Goal: Task Accomplishment & Management: Manage account settings

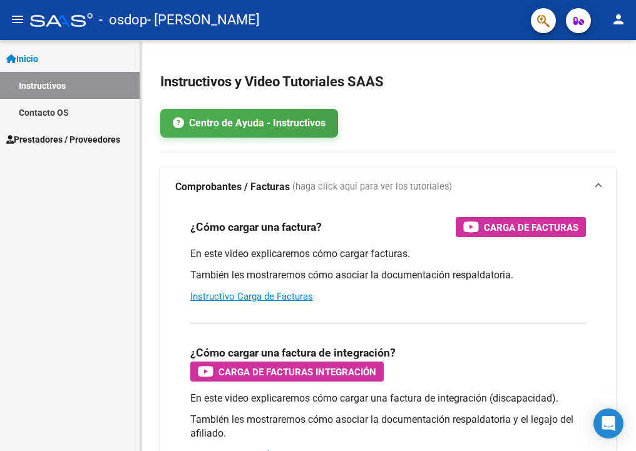
click at [618, 17] on mat-icon "person" at bounding box center [618, 19] width 15 height 15
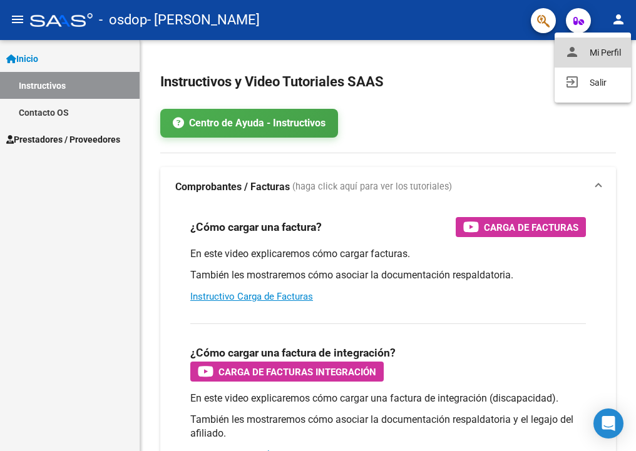
click at [592, 60] on button "person Mi Perfil" at bounding box center [593, 53] width 76 height 30
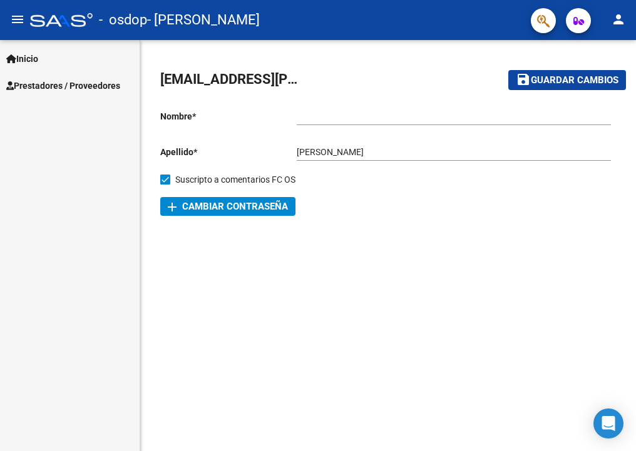
click at [340, 118] on input "Ingresar nombre" at bounding box center [454, 116] width 314 height 11
drag, startPoint x: 396, startPoint y: 148, endPoint x: 339, endPoint y: 151, distance: 56.4
click at [339, 151] on input "[PERSON_NAME]" at bounding box center [454, 152] width 314 height 11
type input "[PERSON_NAME]"
click at [312, 121] on input "Ingresar nombre" at bounding box center [454, 116] width 314 height 11
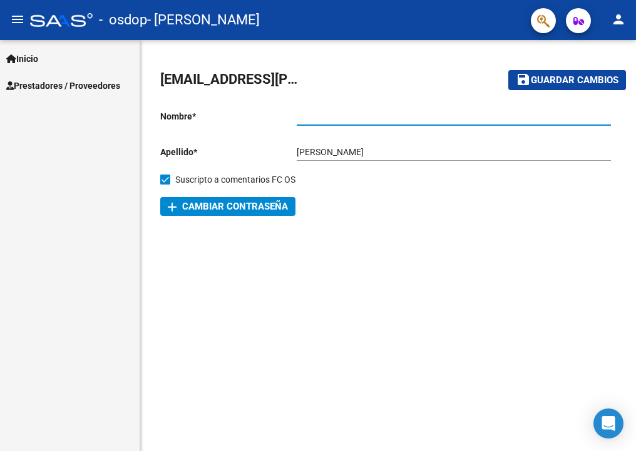
paste input "[PERSON_NAME]"
type input "[PERSON_NAME]"
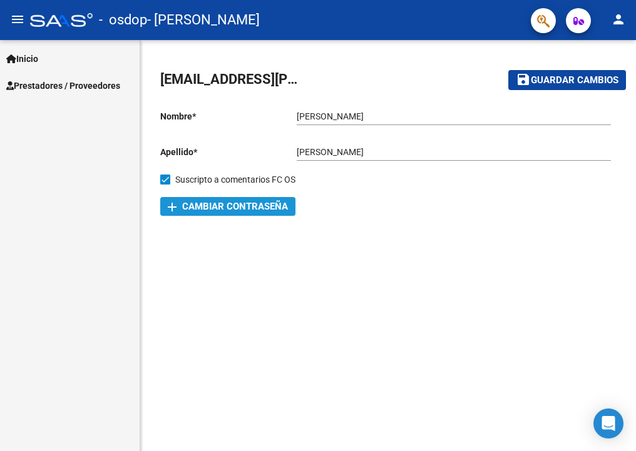
click at [217, 208] on span "add Cambiar Contraseña" at bounding box center [228, 206] width 120 height 11
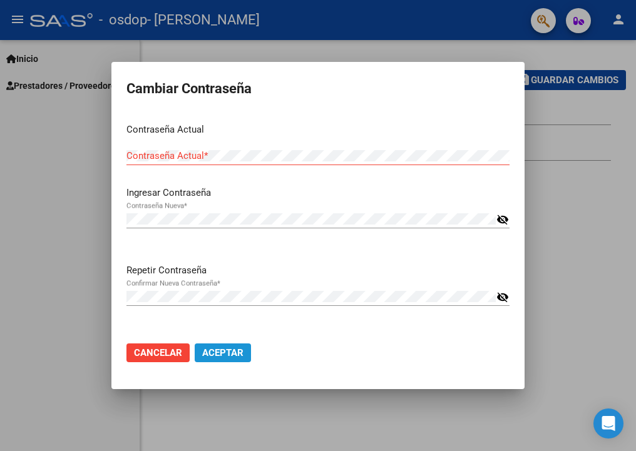
click at [207, 352] on span "Aceptar" at bounding box center [222, 352] width 41 height 11
click at [220, 350] on span "Aceptar" at bounding box center [222, 352] width 41 height 11
click at [180, 351] on span "Cancelar" at bounding box center [158, 352] width 48 height 11
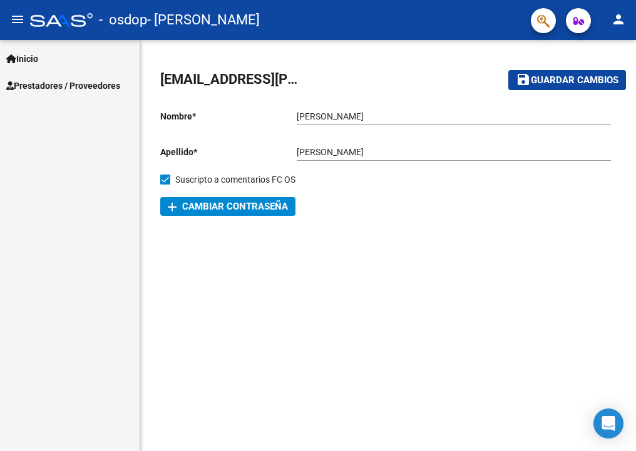
click at [468, 252] on mat-sidenav-content "[EMAIL_ADDRESS][PERSON_NAME][DOMAIN_NAME] save Guardar cambios Nombre * [PERSON…" at bounding box center [388, 245] width 496 height 411
click at [622, 14] on mat-icon "person" at bounding box center [618, 19] width 15 height 15
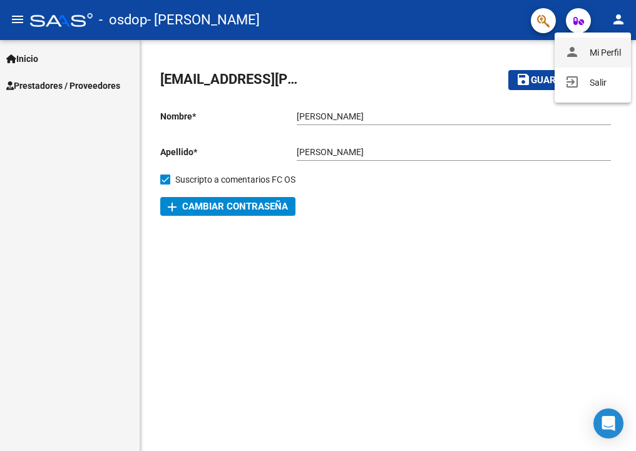
click at [605, 49] on button "person Mi Perfil" at bounding box center [593, 53] width 76 height 30
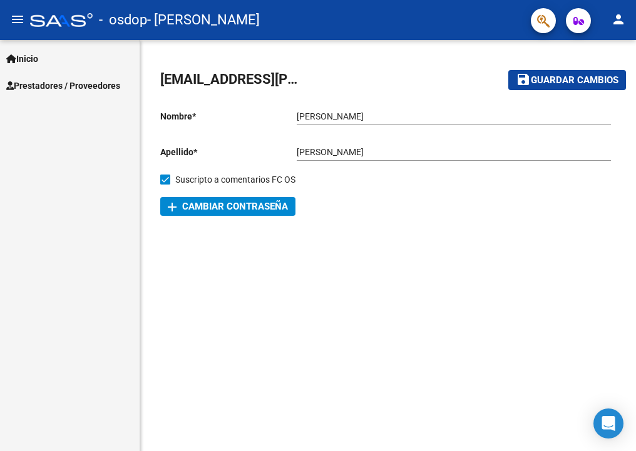
click at [80, 81] on span "Prestadores / Proveedores" at bounding box center [63, 86] width 114 height 14
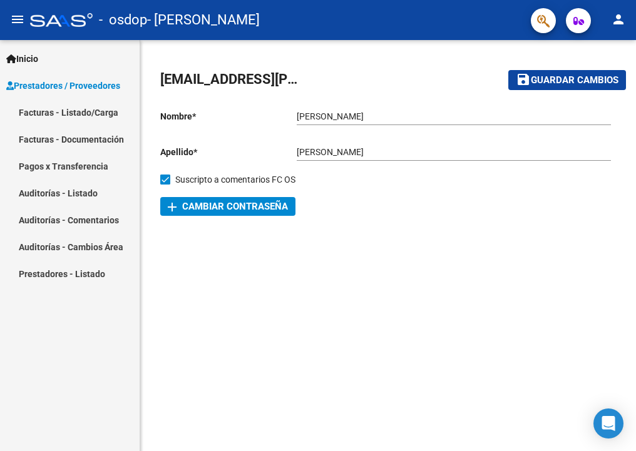
click at [37, 58] on span "Inicio" at bounding box center [22, 59] width 32 height 14
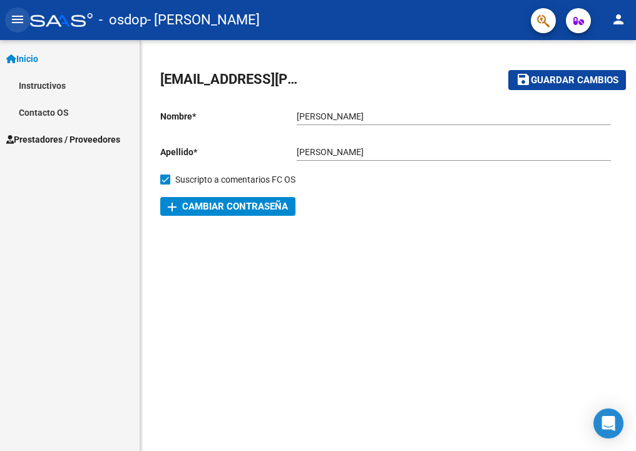
click at [19, 26] on mat-icon "menu" at bounding box center [17, 19] width 15 height 15
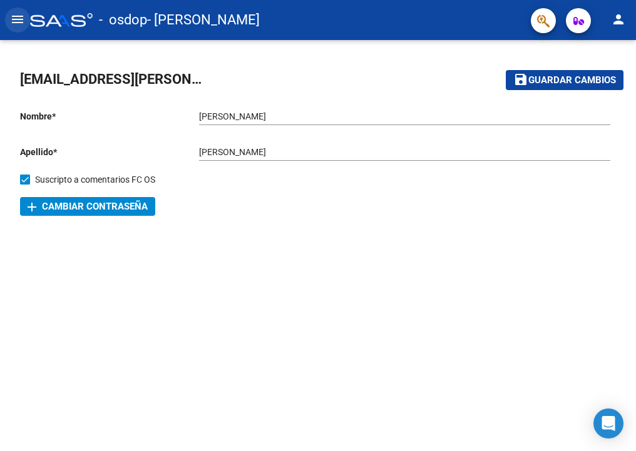
click at [22, 19] on mat-icon "menu" at bounding box center [17, 19] width 15 height 15
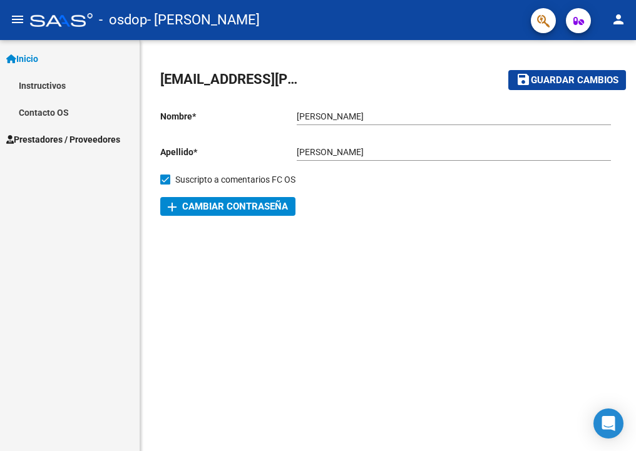
click at [30, 121] on link "Contacto OS" at bounding box center [70, 112] width 140 height 27
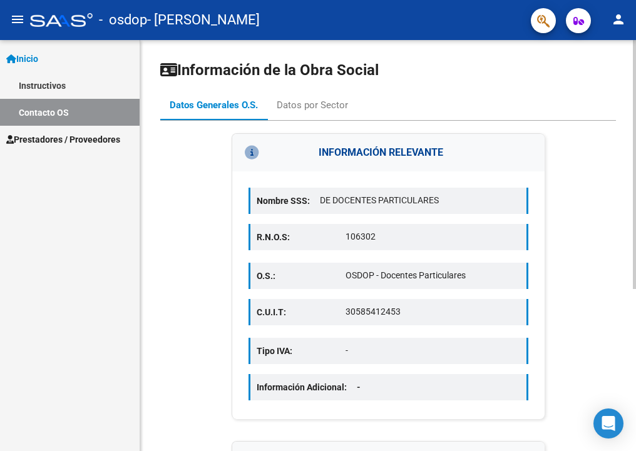
click at [577, 235] on div "INFORMACIÓN RELEVANTE Nombre SSS: DE DOCENTES PARTICULARES R.N.O.S: 106302 O.S.…" at bounding box center [388, 411] width 456 height 556
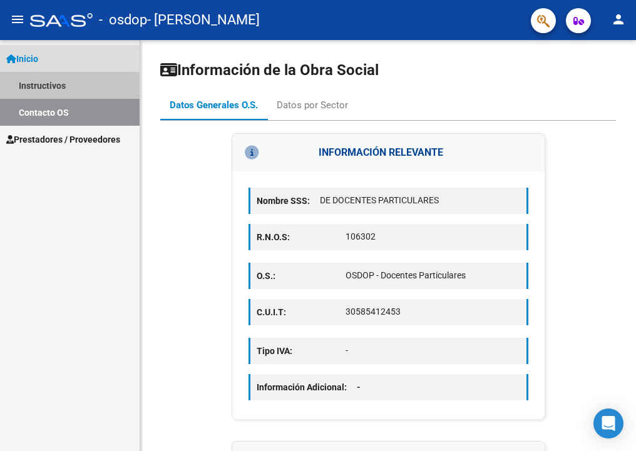
click at [58, 79] on link "Instructivos" at bounding box center [70, 85] width 140 height 27
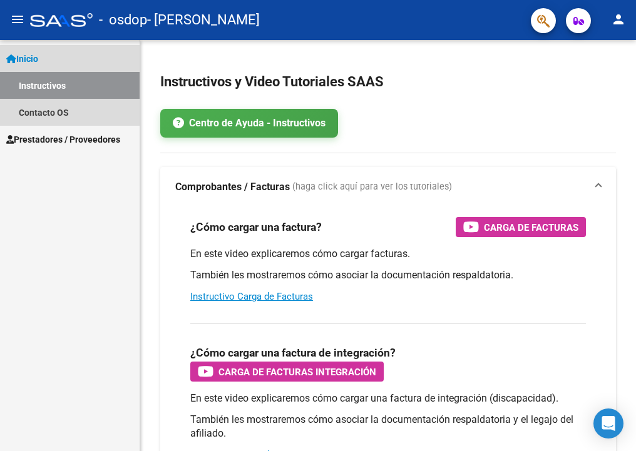
click at [34, 59] on span "Inicio" at bounding box center [22, 59] width 32 height 14
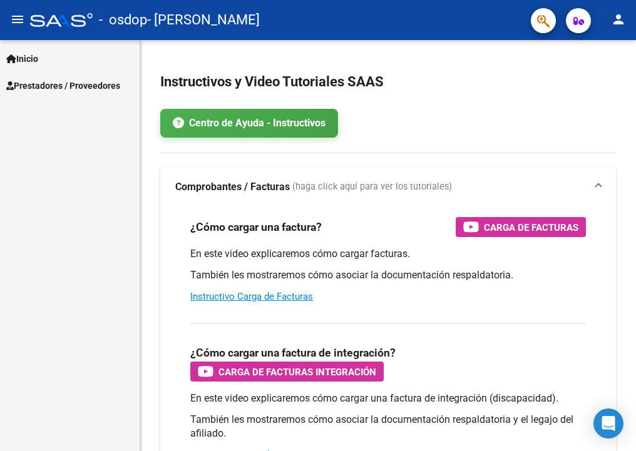
click at [623, 25] on mat-icon "person" at bounding box center [618, 19] width 15 height 15
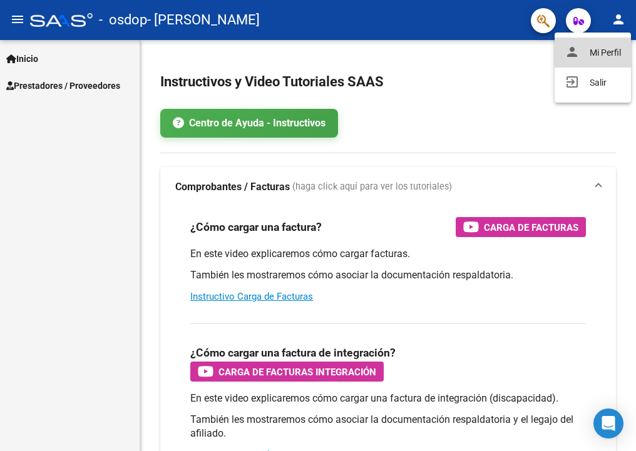
click at [595, 48] on button "person Mi Perfil" at bounding box center [593, 53] width 76 height 30
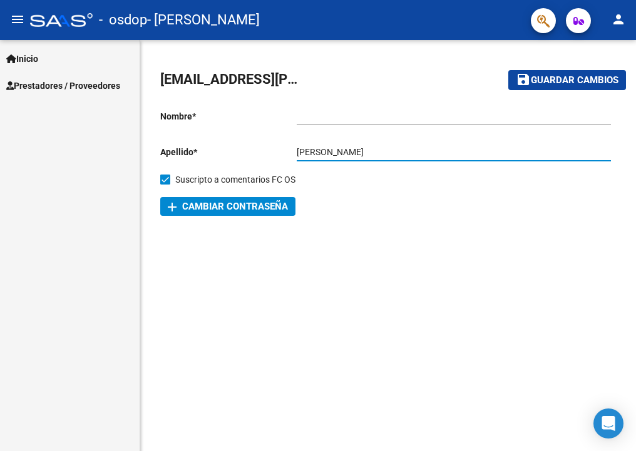
drag, startPoint x: 397, startPoint y: 153, endPoint x: 340, endPoint y: 152, distance: 57.0
click at [340, 152] on input "[PERSON_NAME]" at bounding box center [454, 152] width 314 height 11
type input "[PERSON_NAME]"
click at [311, 120] on input "Ingresar nombre" at bounding box center [454, 116] width 314 height 11
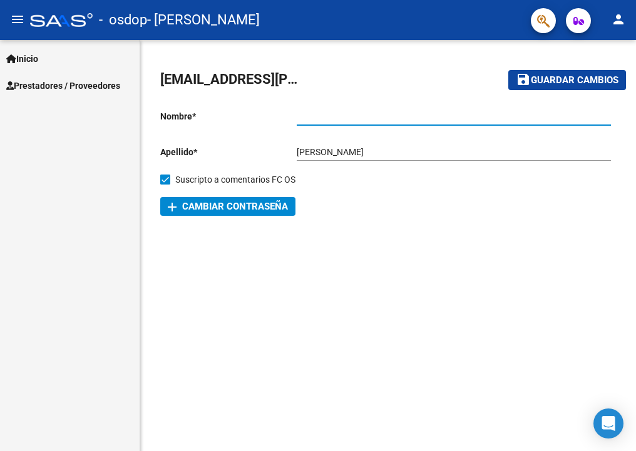
paste input "[PERSON_NAME]"
type input "[PERSON_NAME]"
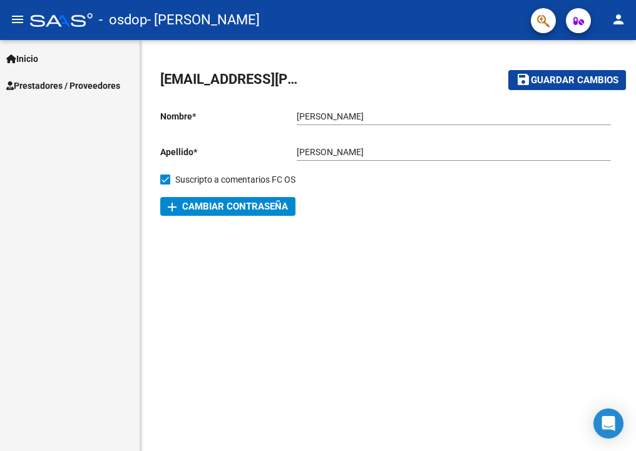
click at [602, 69] on mat-toolbar-row "save Guardar cambios" at bounding box center [552, 80] width 149 height 40
click at [598, 75] on span "Guardar cambios" at bounding box center [575, 80] width 88 height 11
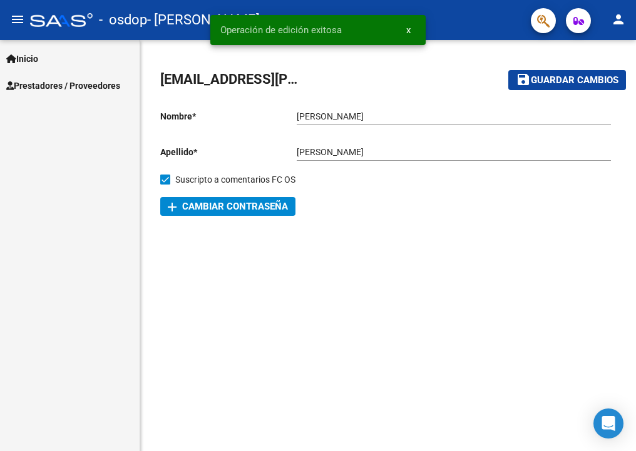
click at [245, 292] on mat-sidenav-content "[EMAIL_ADDRESS][PERSON_NAME][DOMAIN_NAME] save Guardar cambios Nombre * [PERSON…" at bounding box center [388, 245] width 496 height 411
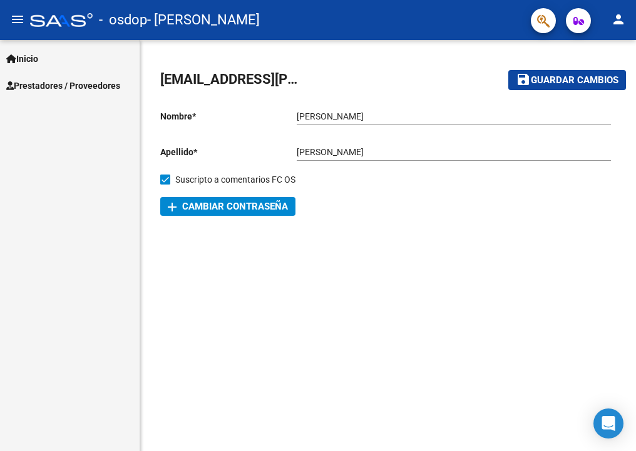
click at [476, 220] on div "[EMAIL_ADDRESS][PERSON_NAME][DOMAIN_NAME] save Guardar cambios Nombre * [PERSON…" at bounding box center [388, 143] width 496 height 206
click at [581, 21] on icon "button" at bounding box center [578, 20] width 11 height 9
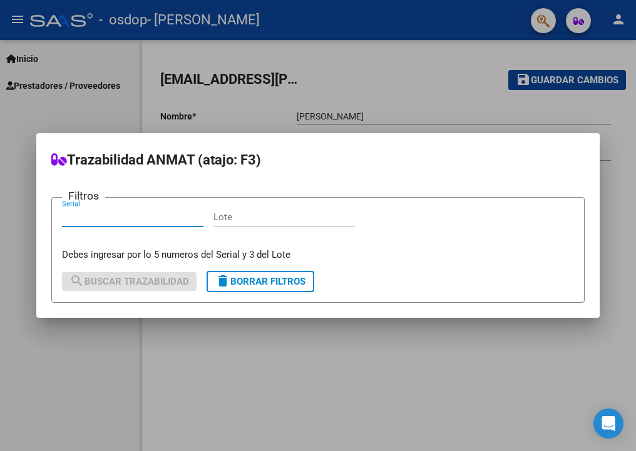
click at [514, 31] on div at bounding box center [318, 225] width 636 height 451
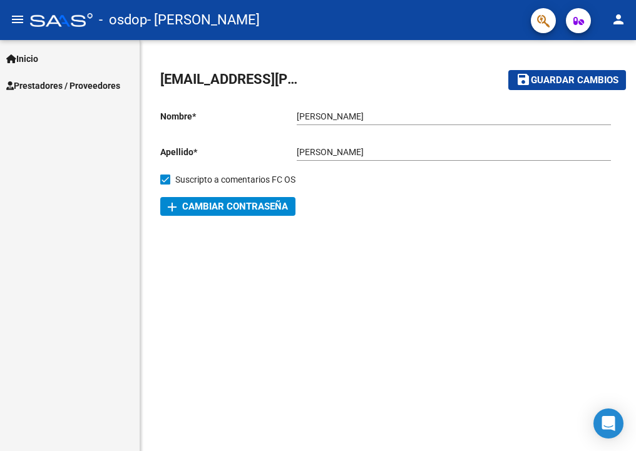
click at [536, 27] on button "button" at bounding box center [543, 20] width 25 height 25
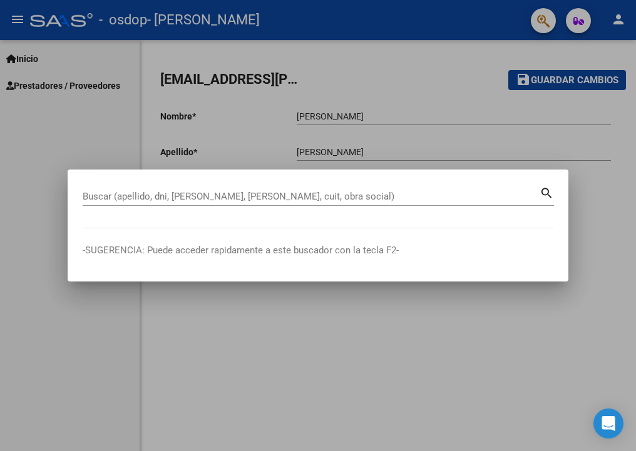
click at [459, 93] on div at bounding box center [318, 225] width 636 height 451
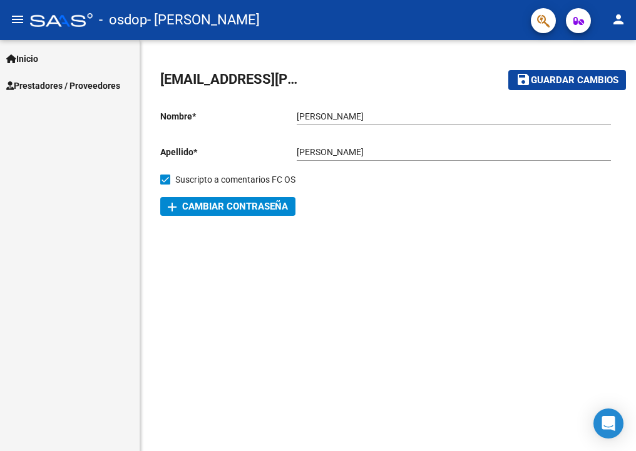
click at [620, 16] on mat-icon "person" at bounding box center [618, 19] width 15 height 15
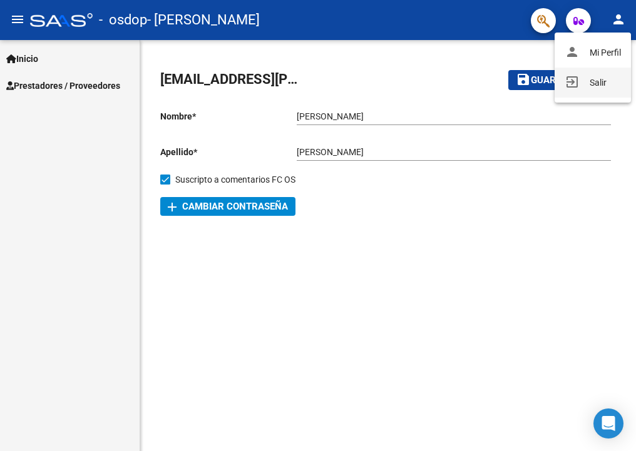
click at [595, 81] on button "exit_to_app Salir" at bounding box center [593, 83] width 76 height 30
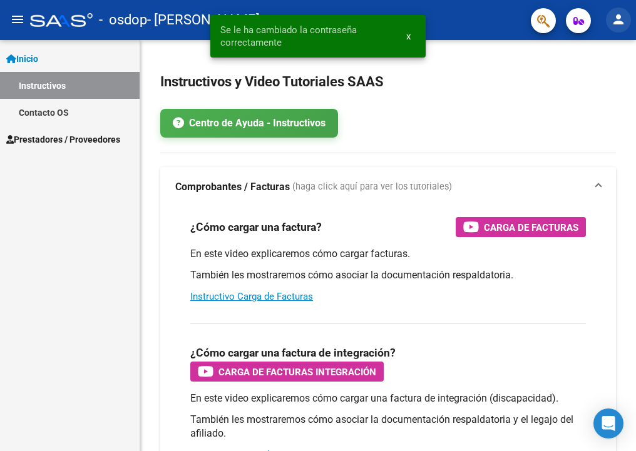
click at [626, 15] on button "person" at bounding box center [618, 20] width 25 height 25
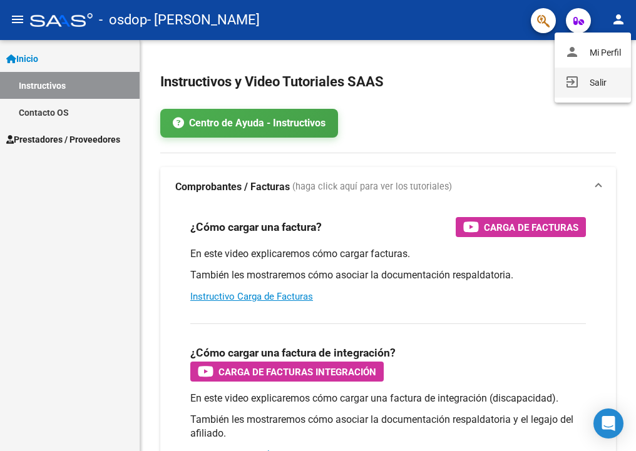
click at [585, 73] on button "exit_to_app Salir" at bounding box center [593, 83] width 76 height 30
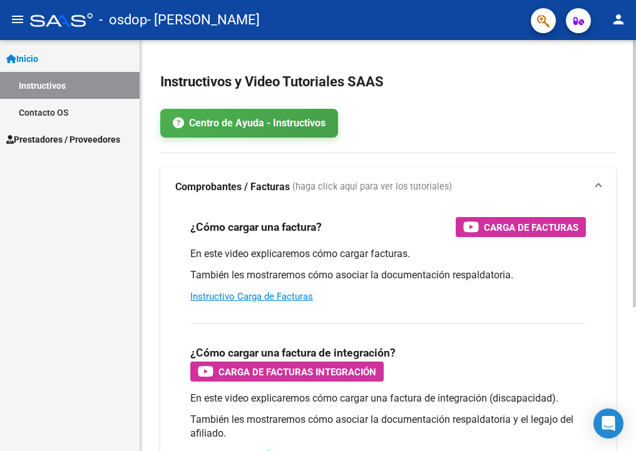
click at [521, 315] on div "¿Cómo cargar una factura de integración? Carga de Facturas Integración En este …" at bounding box center [388, 393] width 426 height 158
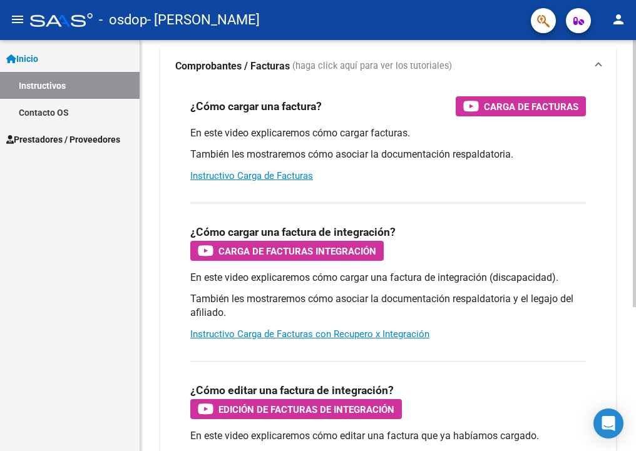
scroll to position [161, 0]
